Goal: Information Seeking & Learning: Find contact information

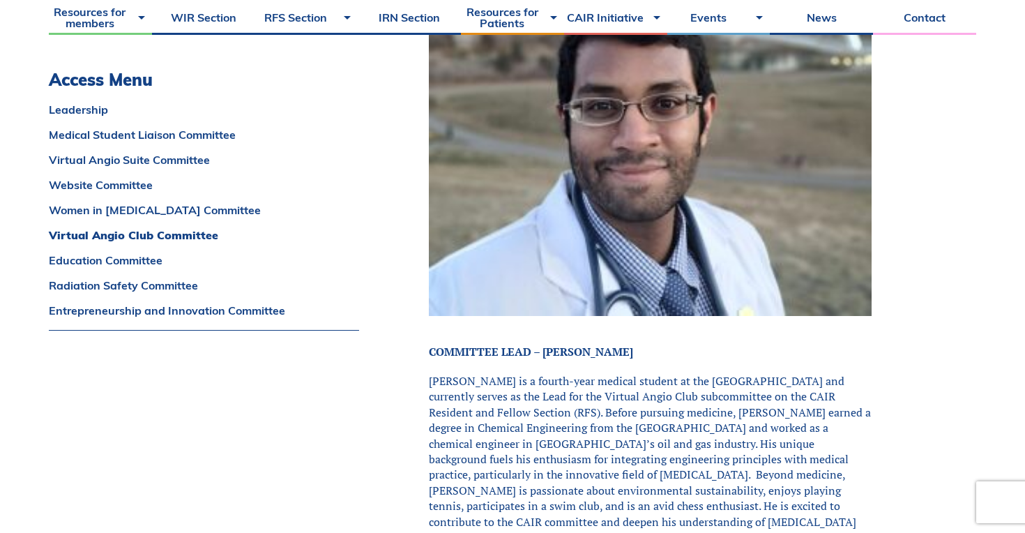
scroll to position [6360, 0]
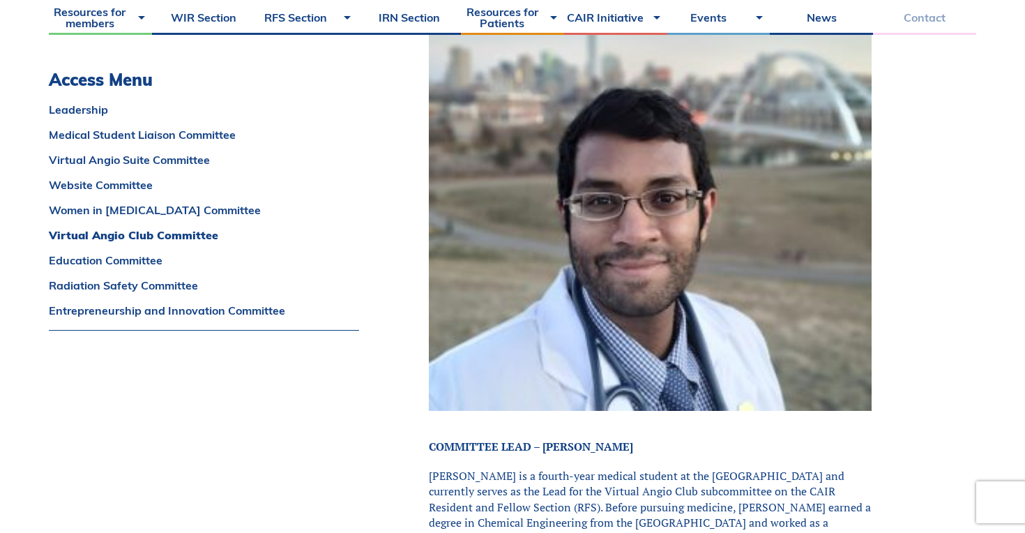
click at [889, 17] on link "Contact" at bounding box center [924, 17] width 103 height 35
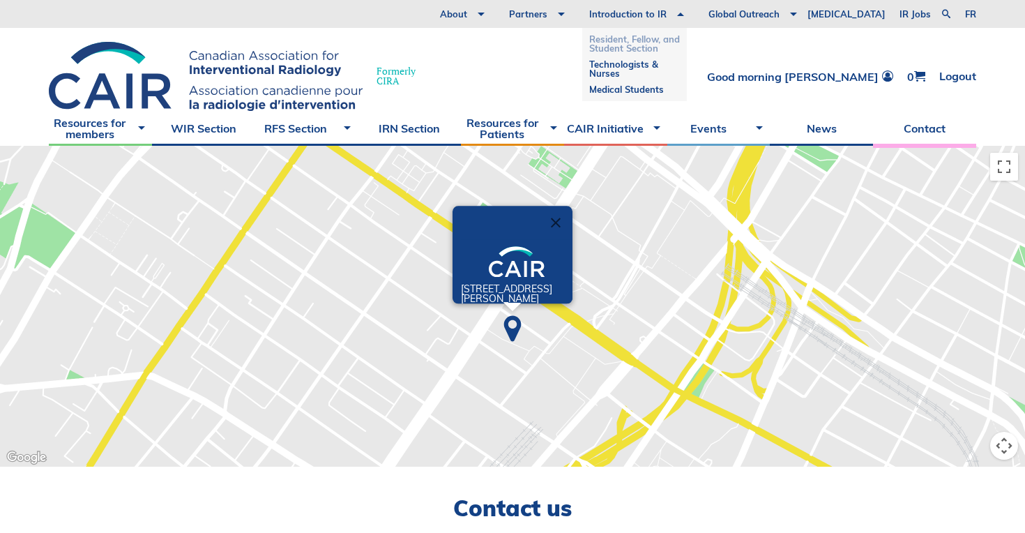
click at [678, 47] on link "Resident, Fellow, and Student Section" at bounding box center [634, 43] width 91 height 25
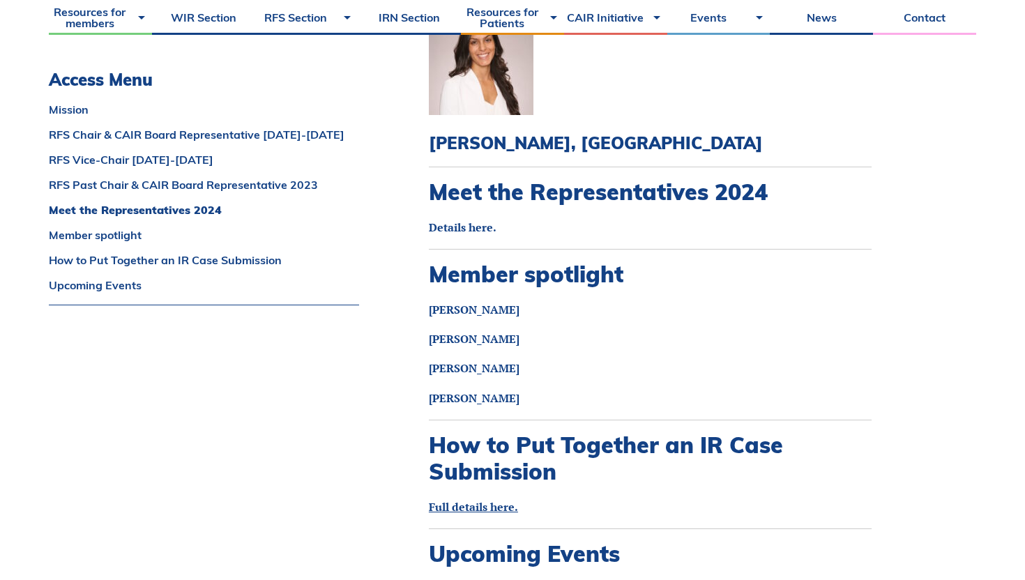
scroll to position [1605, 0]
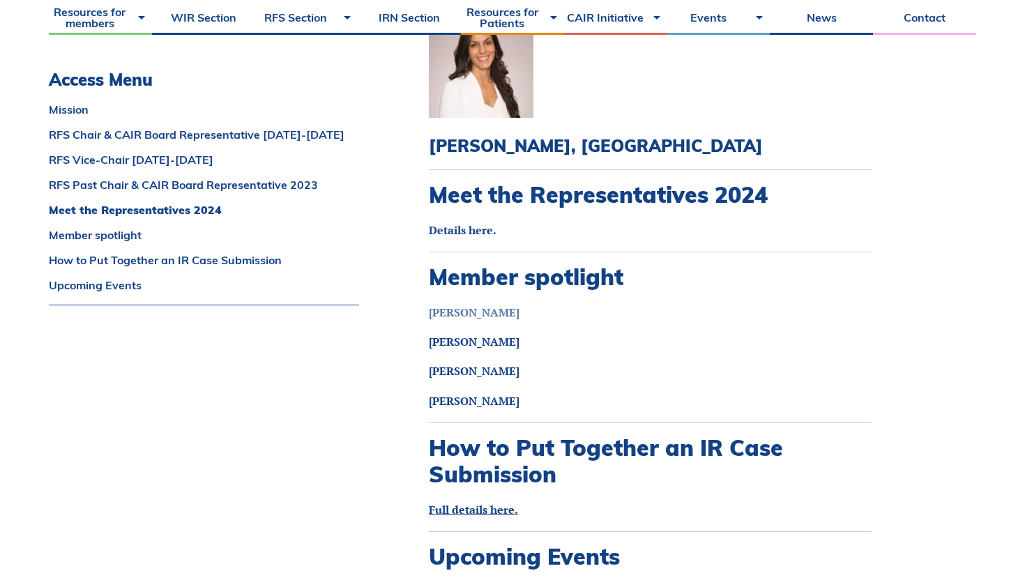
click at [463, 305] on strong "Aida Ahrari" at bounding box center [474, 312] width 91 height 15
click at [498, 334] on link "Jaspreet Bajwa" at bounding box center [474, 341] width 91 height 15
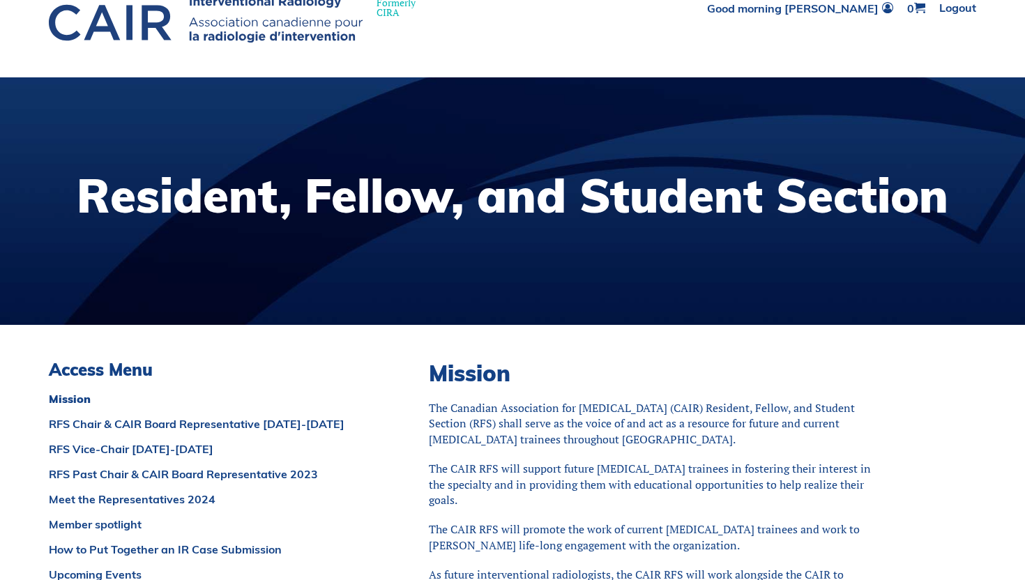
scroll to position [0, 0]
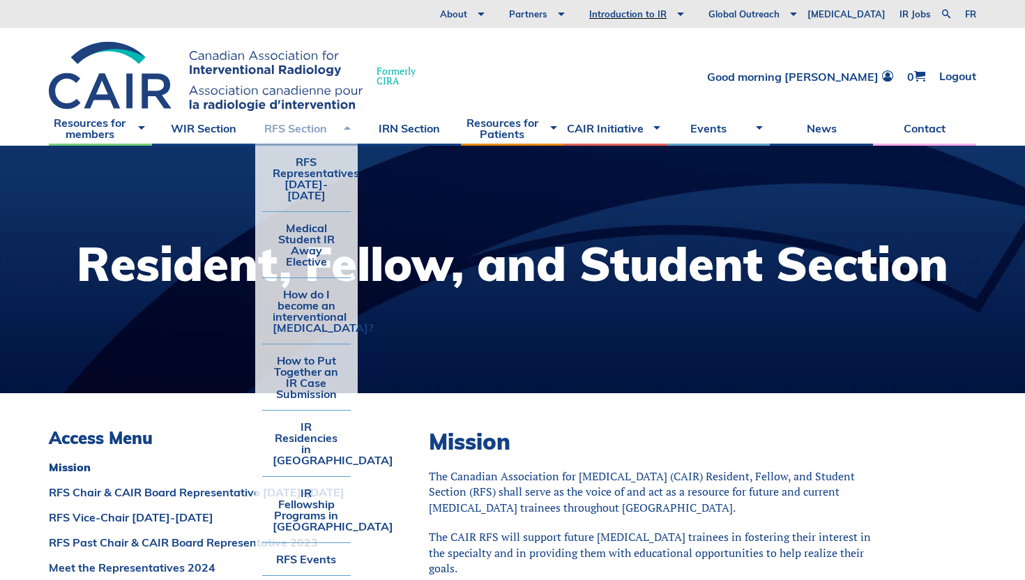
click at [314, 137] on link "RFS Section" at bounding box center [306, 128] width 103 height 35
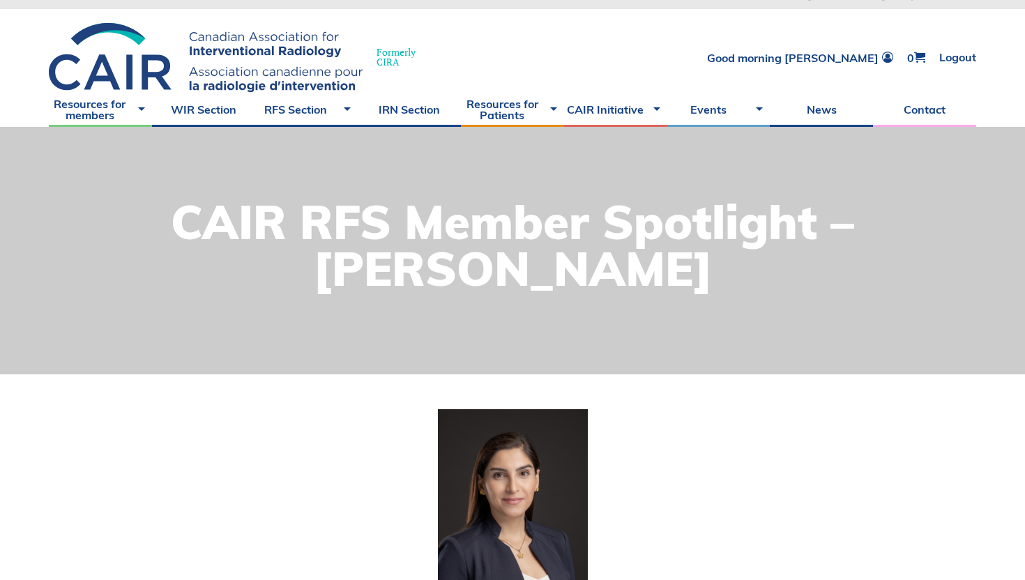
scroll to position [348, 0]
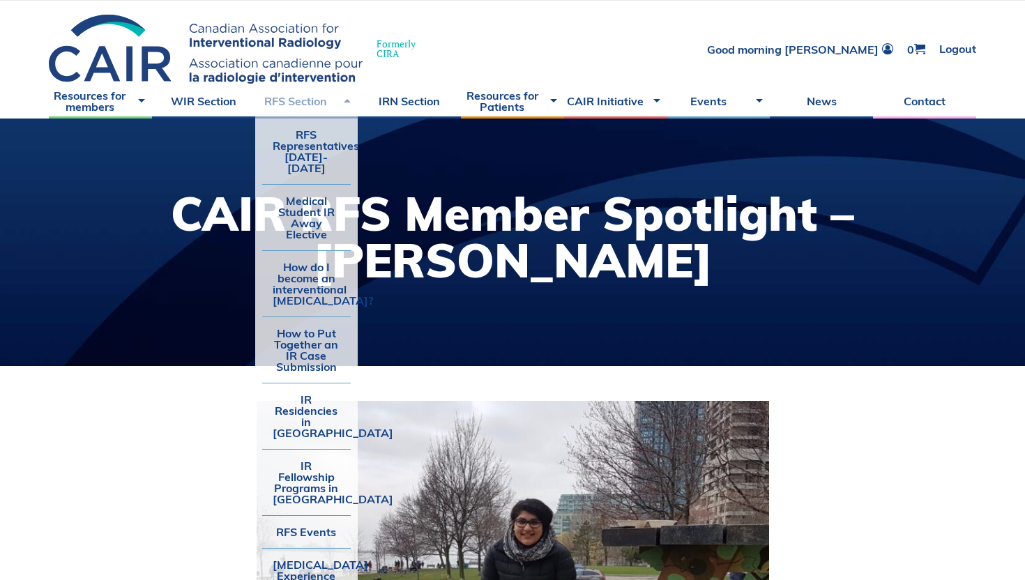
scroll to position [28, 0]
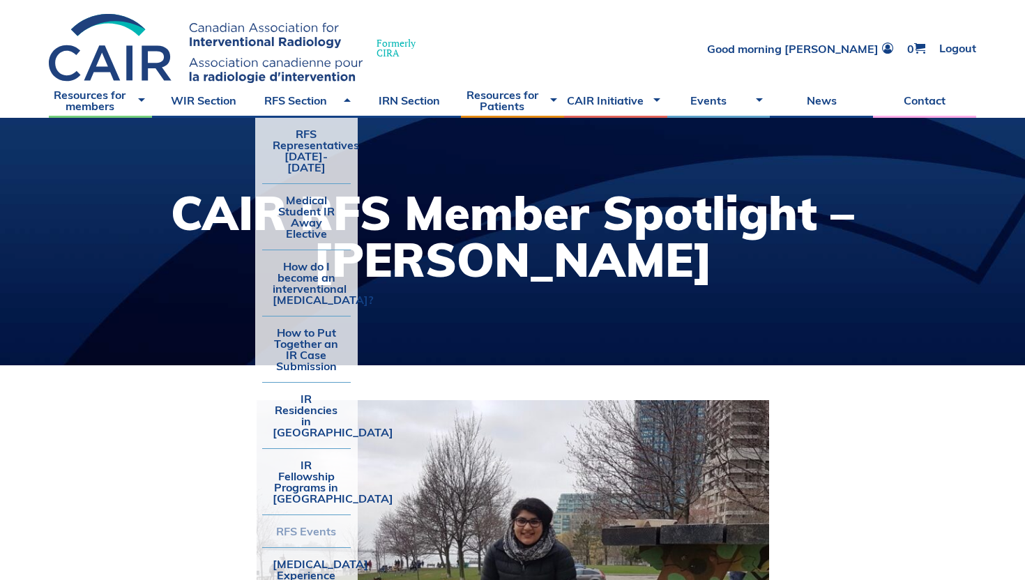
click at [319, 515] on link "RFS Events" at bounding box center [306, 531] width 89 height 32
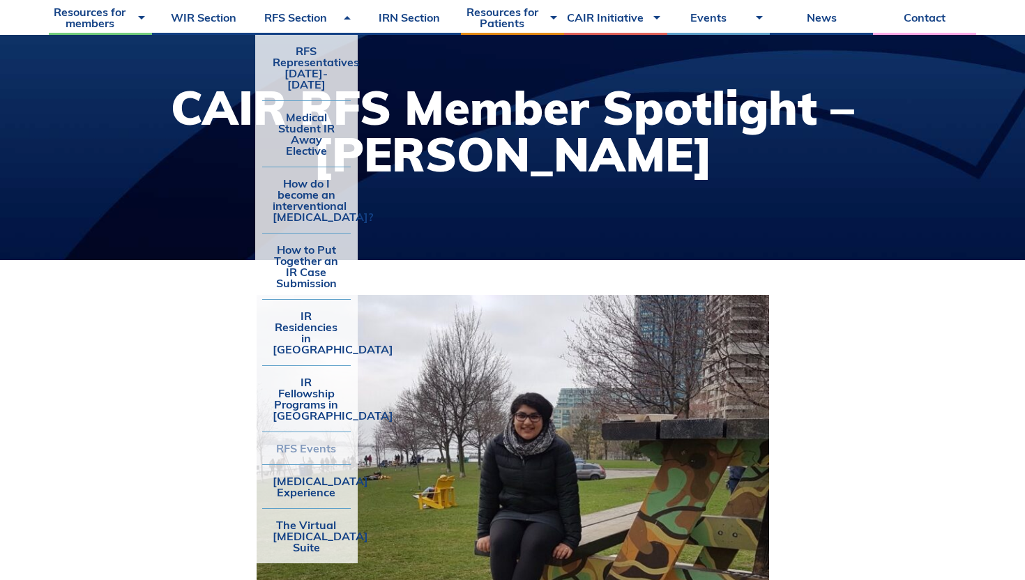
scroll to position [135, 0]
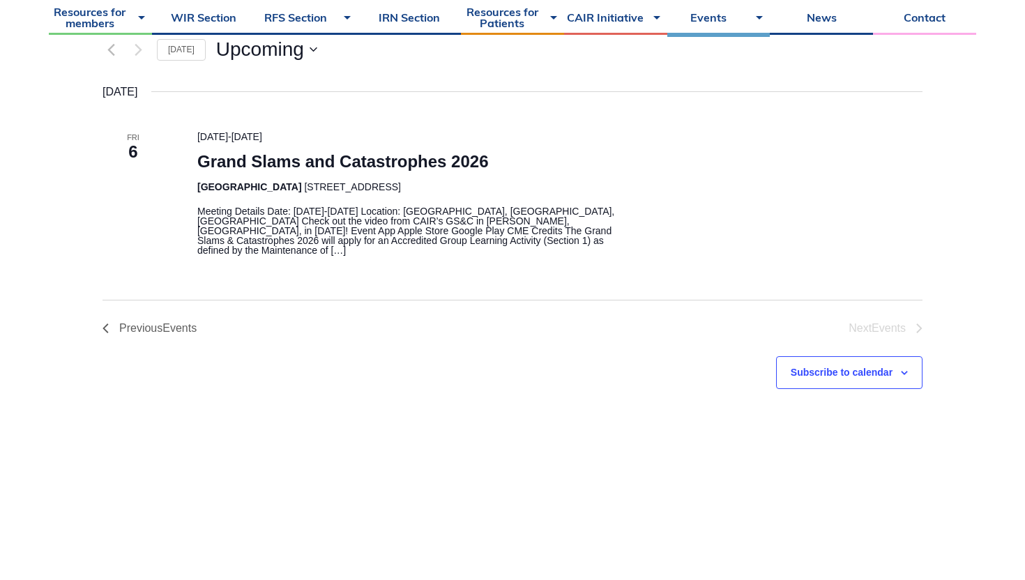
scroll to position [379, 0]
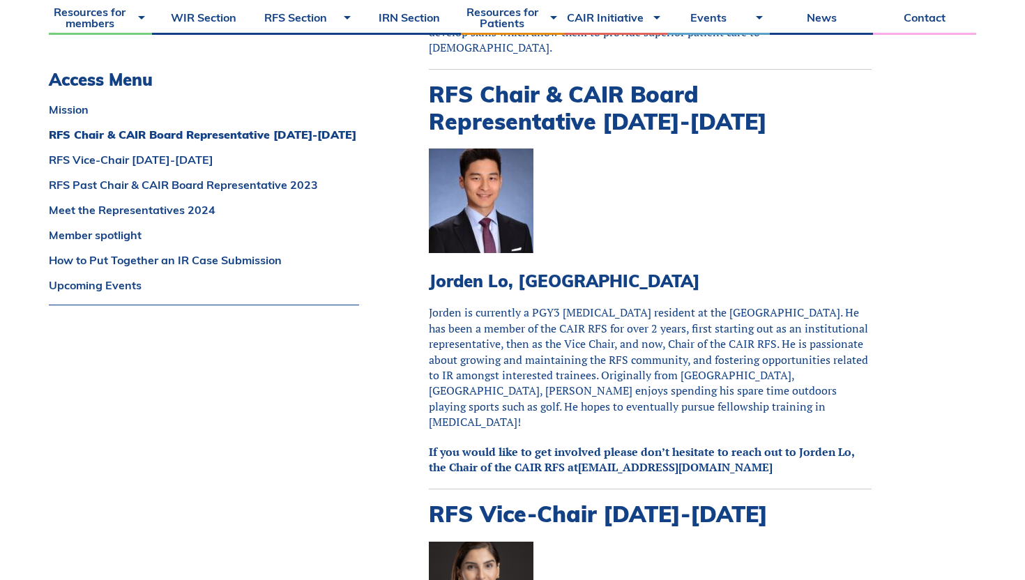
scroll to position [605, 0]
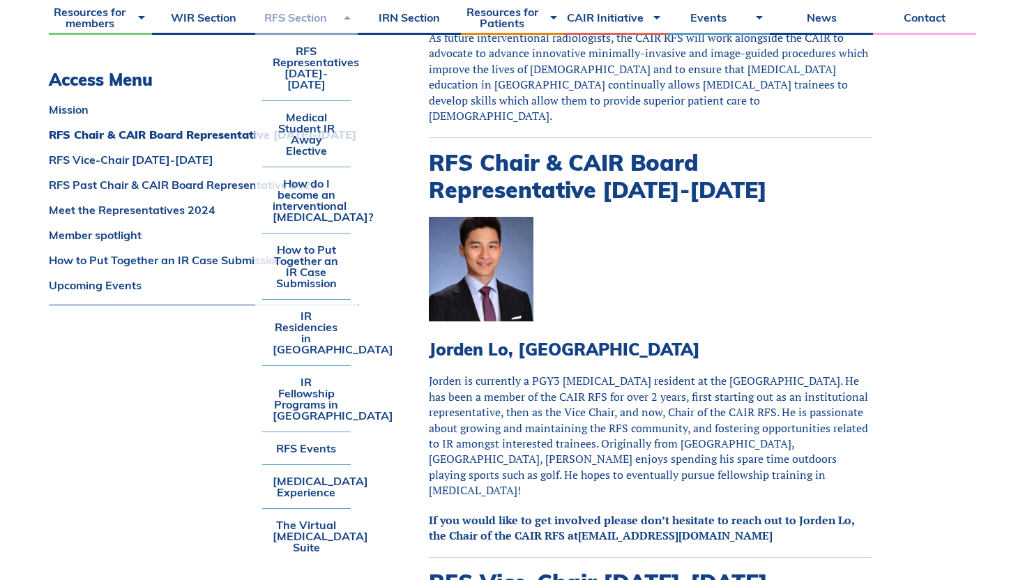
click at [322, 17] on link "RFS Section" at bounding box center [306, 17] width 103 height 35
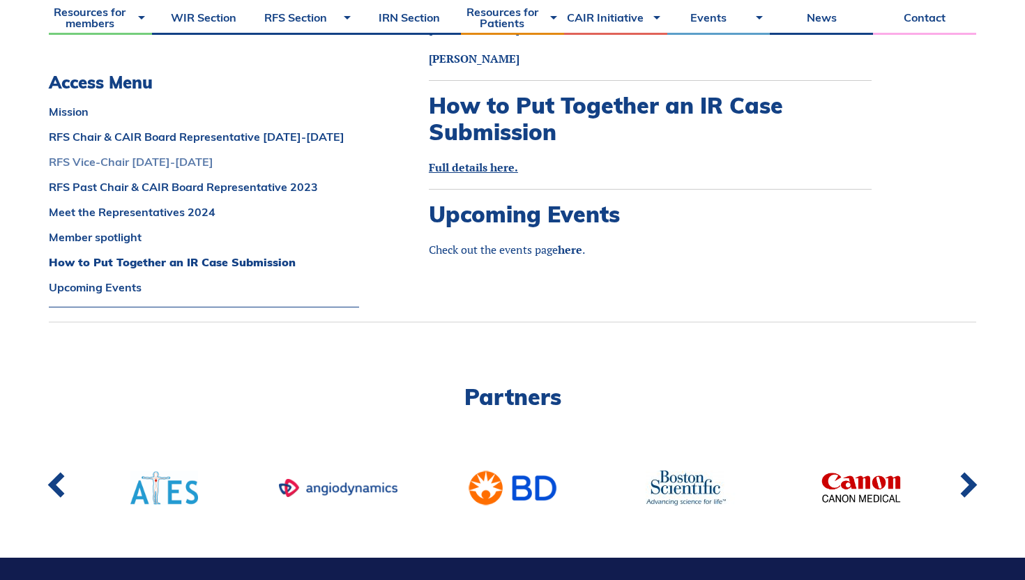
scroll to position [1937, 0]
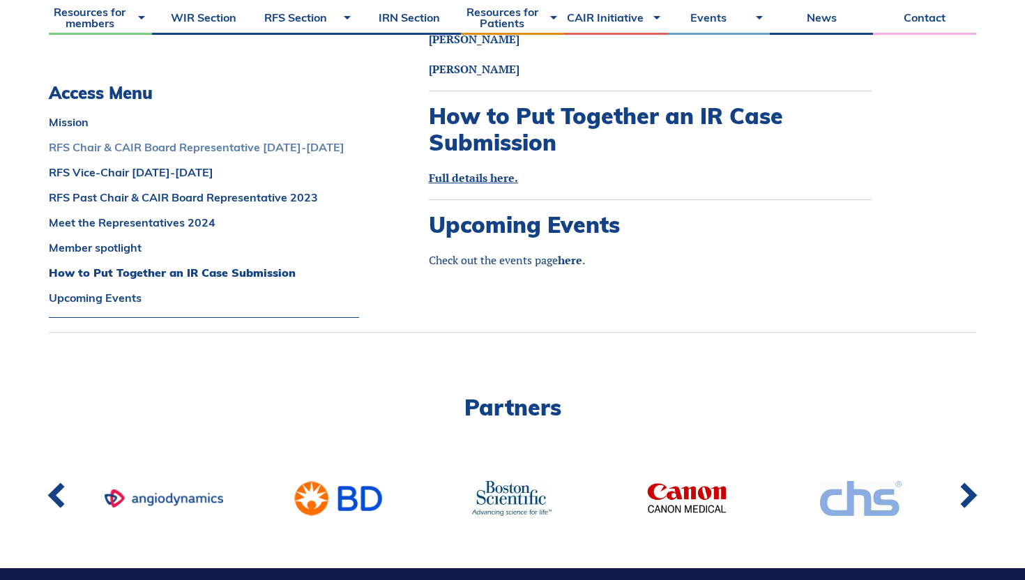
click at [195, 142] on link "RFS Chair & CAIR Board Representative 2024-2025" at bounding box center [204, 147] width 310 height 11
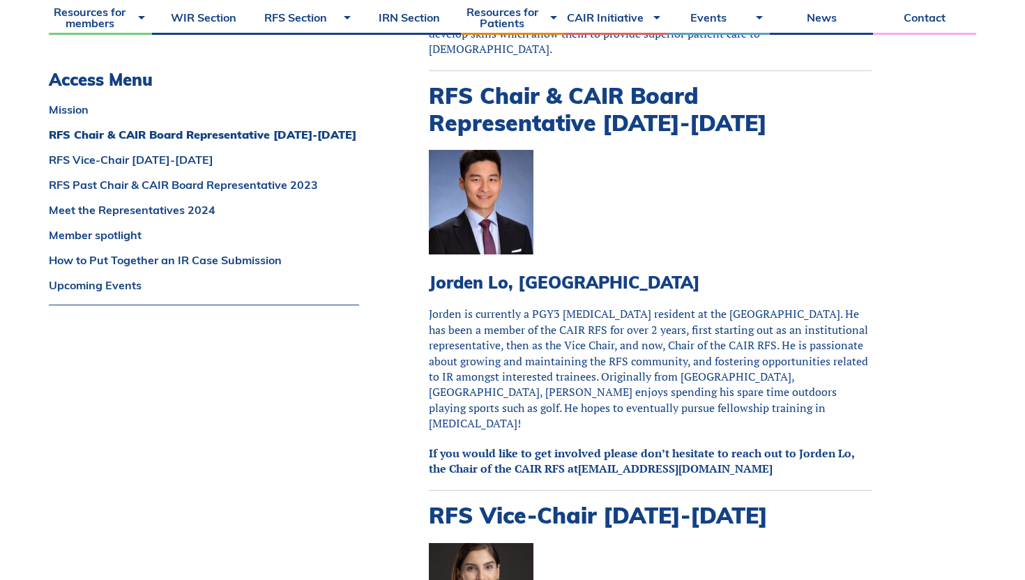
scroll to position [669, 0]
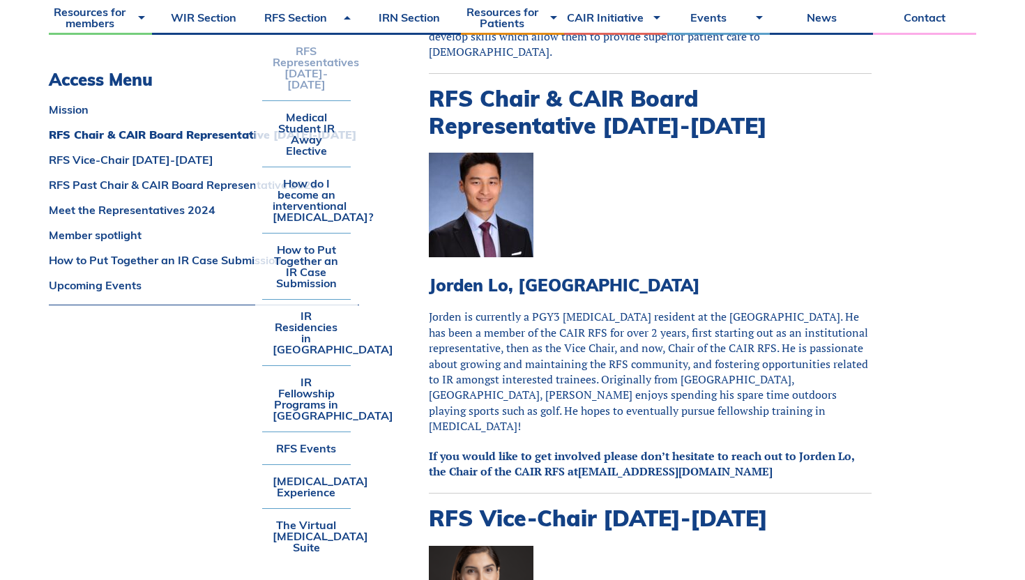
click at [312, 64] on link "RFS Representatives [DATE]-[DATE]" at bounding box center [306, 68] width 89 height 66
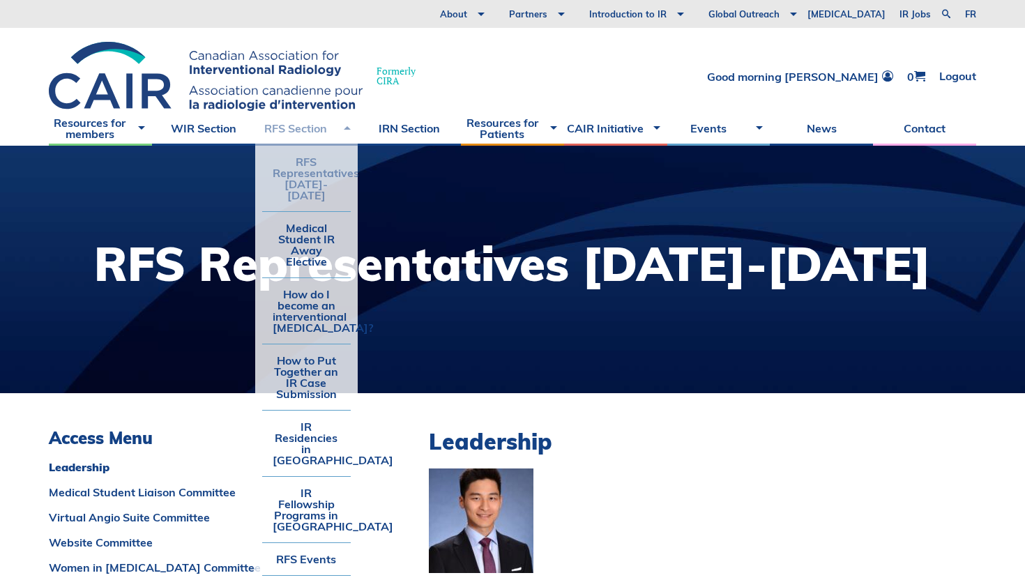
click at [300, 123] on link "RFS Section" at bounding box center [306, 128] width 103 height 35
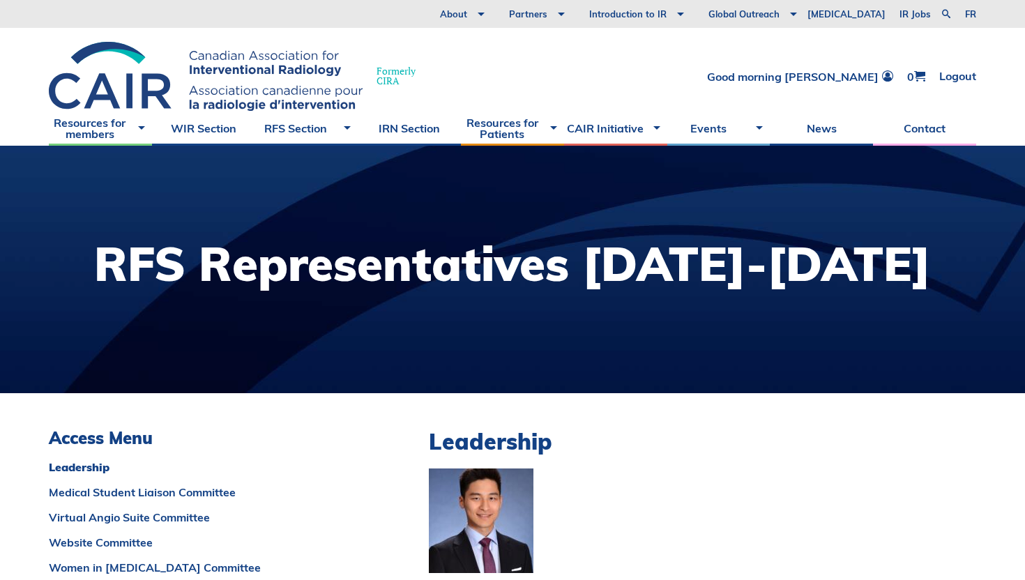
scroll to position [16, 0]
